Goal: Information Seeking & Learning: Learn about a topic

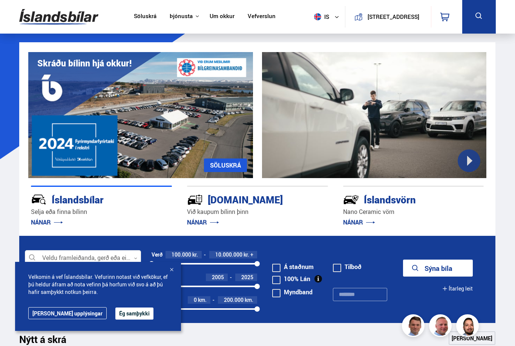
click at [115, 315] on button "Ég samþykki" at bounding box center [134, 314] width 38 height 12
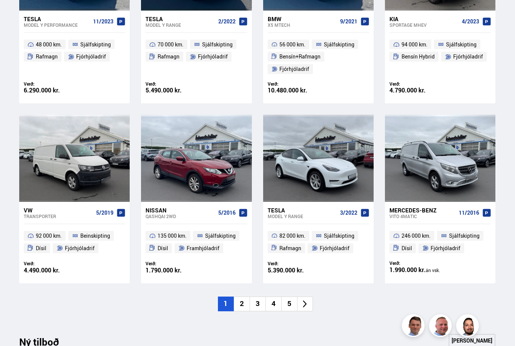
scroll to position [435, 0]
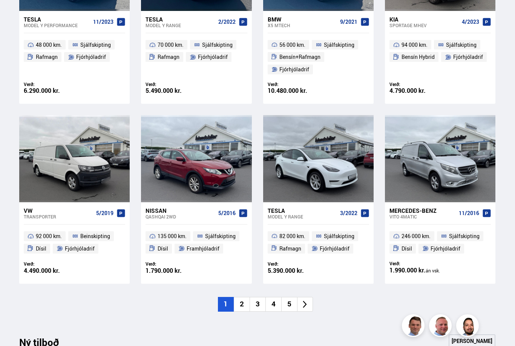
click at [238, 304] on li "2" at bounding box center [242, 304] width 16 height 15
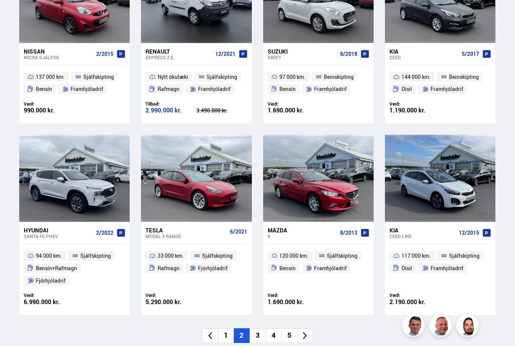
scroll to position [403, 0]
click at [258, 330] on li "3" at bounding box center [258, 335] width 16 height 15
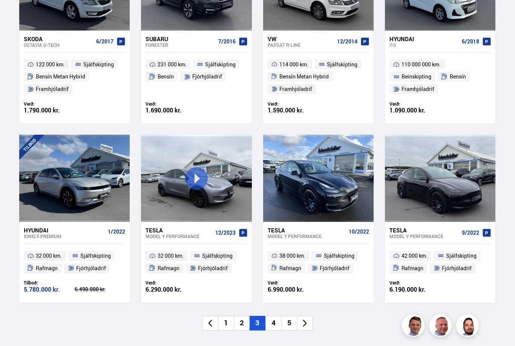
scroll to position [407, 0]
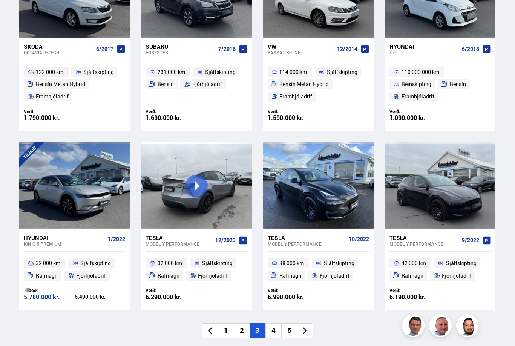
click at [201, 183] on div at bounding box center [196, 185] width 22 height 87
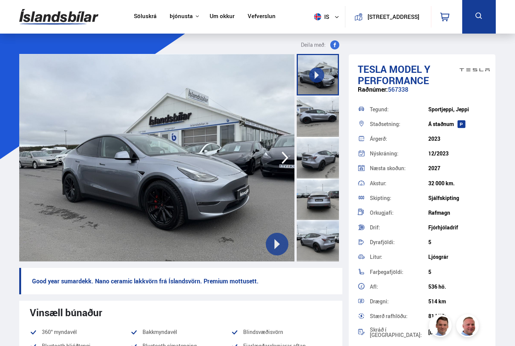
click at [234, 255] on img at bounding box center [156, 158] width 275 height 208
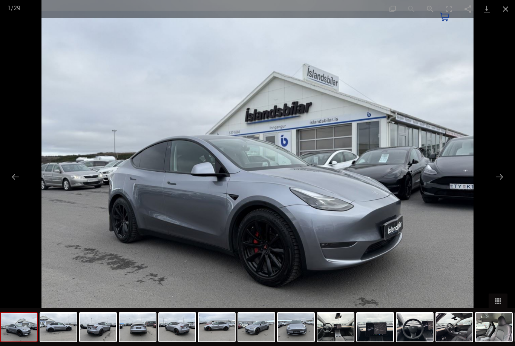
click at [506, 7] on button "Close gallery" at bounding box center [506, 9] width 19 height 18
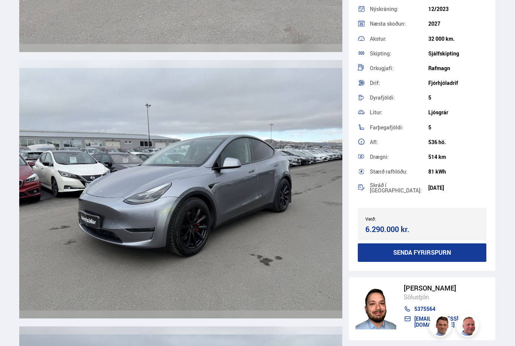
scroll to position [2660, 0]
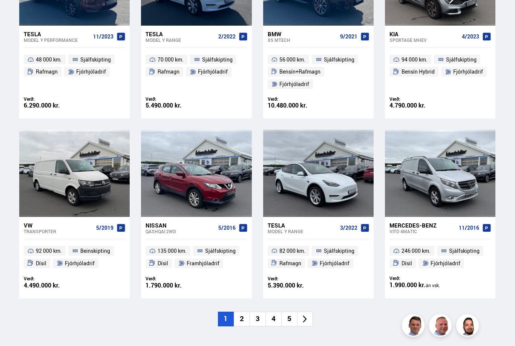
scroll to position [420, 0]
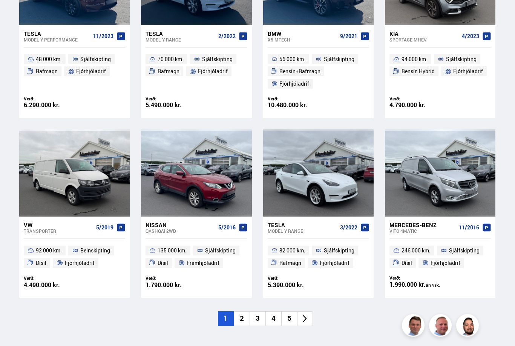
click at [270, 318] on li "4" at bounding box center [274, 319] width 16 height 15
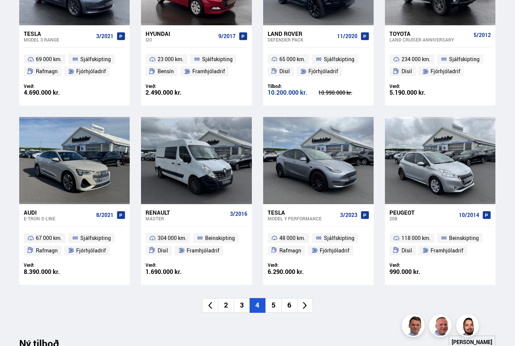
click at [272, 305] on li "5" at bounding box center [274, 305] width 16 height 15
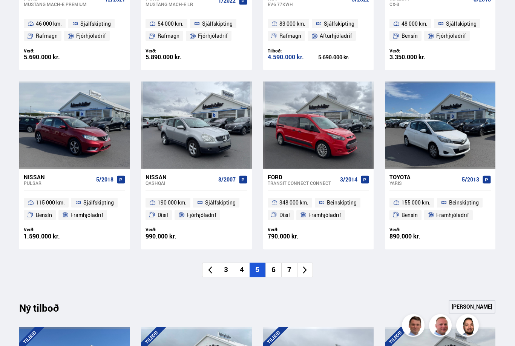
scroll to position [456, 0]
click at [272, 270] on li "6" at bounding box center [274, 270] width 16 height 15
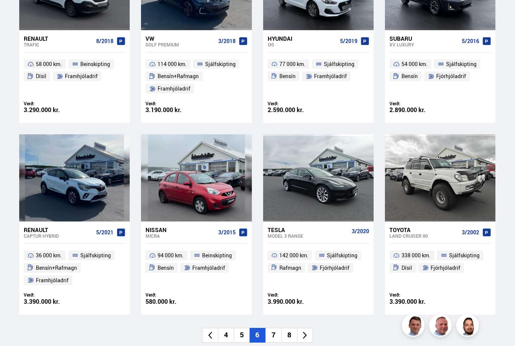
scroll to position [415, 0]
click at [271, 335] on li "7" at bounding box center [274, 335] width 16 height 15
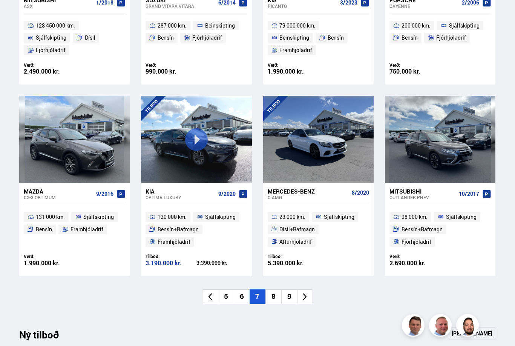
scroll to position [454, 0]
click at [271, 300] on li "8" at bounding box center [274, 296] width 16 height 15
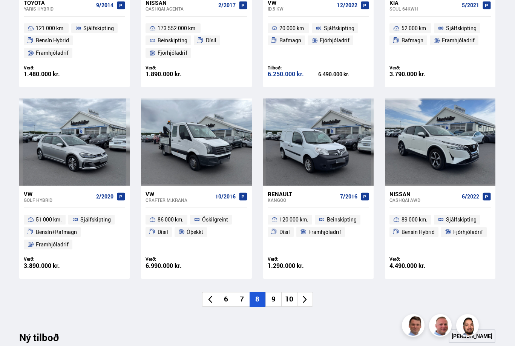
scroll to position [451, 0]
click at [273, 298] on li "9" at bounding box center [274, 299] width 16 height 15
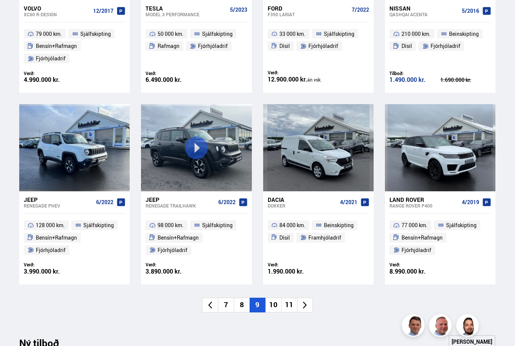
scroll to position [446, 0]
click at [273, 305] on li "10" at bounding box center [274, 305] width 16 height 15
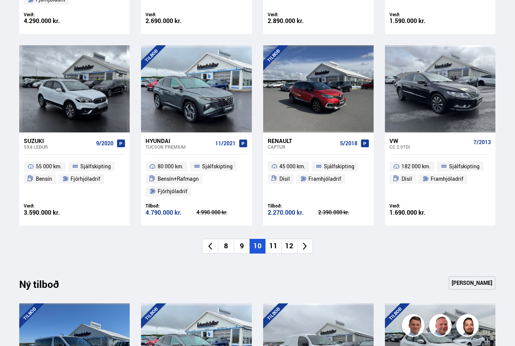
scroll to position [542, 0]
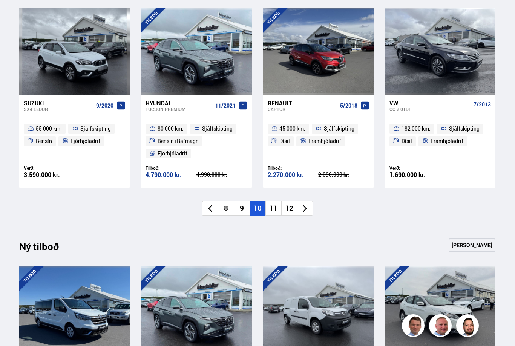
click at [272, 201] on li "11" at bounding box center [274, 208] width 16 height 15
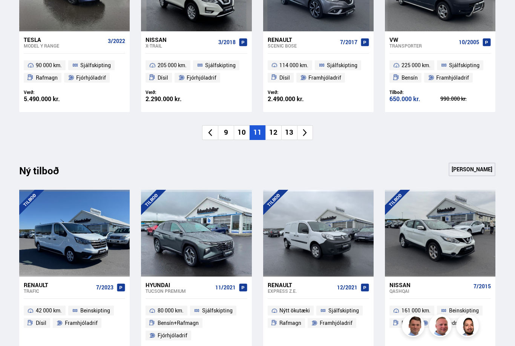
scroll to position [637, 0]
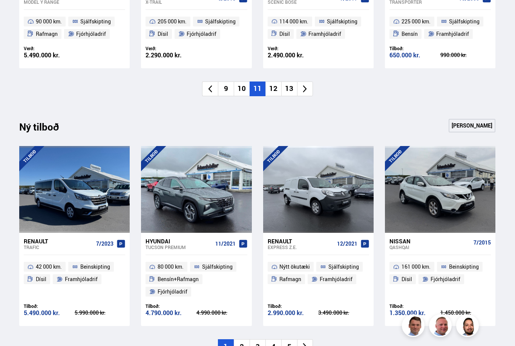
click at [274, 91] on li "12" at bounding box center [274, 88] width 16 height 15
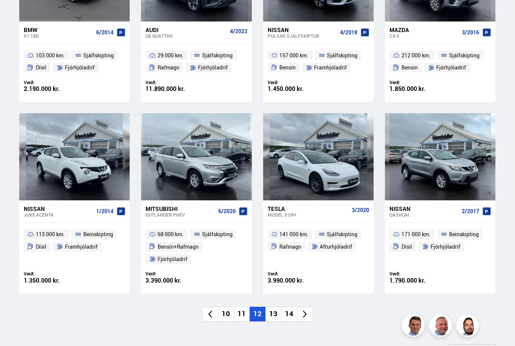
scroll to position [424, 0]
